Goal: Information Seeking & Learning: Learn about a topic

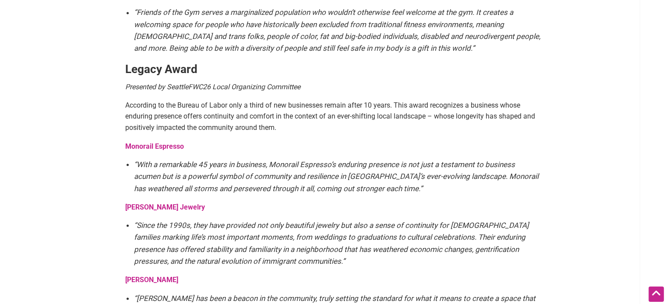
scroll to position [1465, 0]
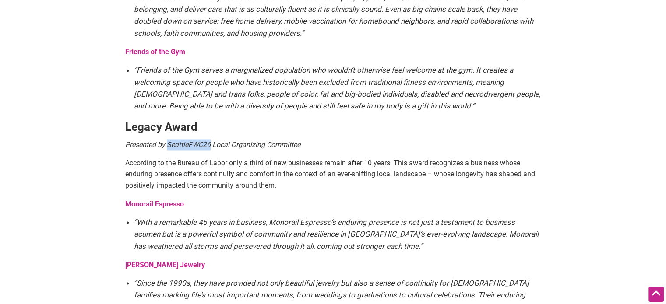
drag, startPoint x: 169, startPoint y: 132, endPoint x: 210, endPoint y: 129, distance: 41.3
click at [210, 141] on em "Presented by SeattleFWC26 Local Organizing Committee" at bounding box center [212, 145] width 175 height 8
copy em "SeattleFWC26"
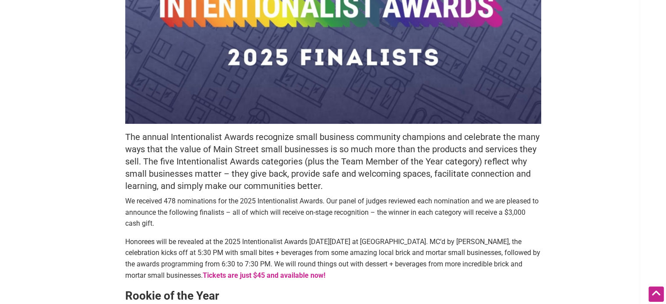
scroll to position [209, 0]
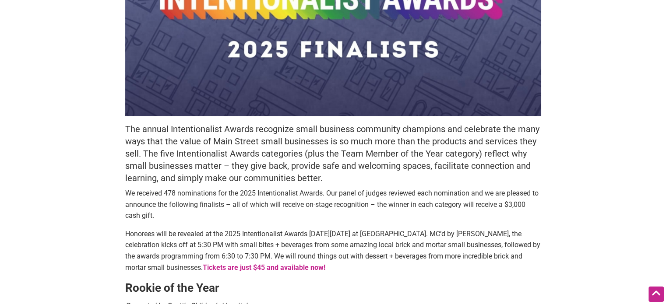
click at [399, 168] on h5 "The annual Intentionalist Awards recognize small business community champions a…" at bounding box center [333, 153] width 416 height 61
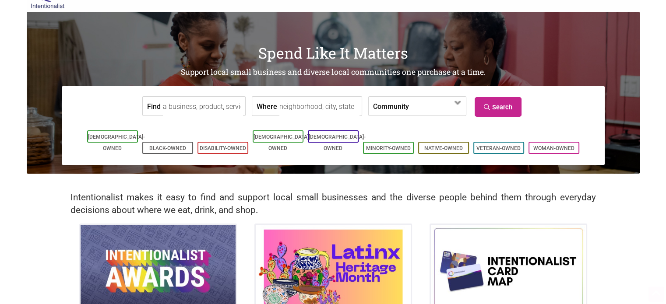
scroll to position [44, 0]
